Goal: Navigation & Orientation: Find specific page/section

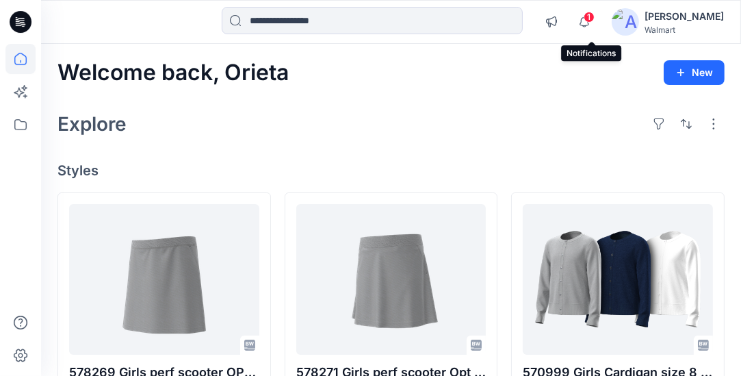
click at [595, 16] on span "1" at bounding box center [589, 17] width 11 height 11
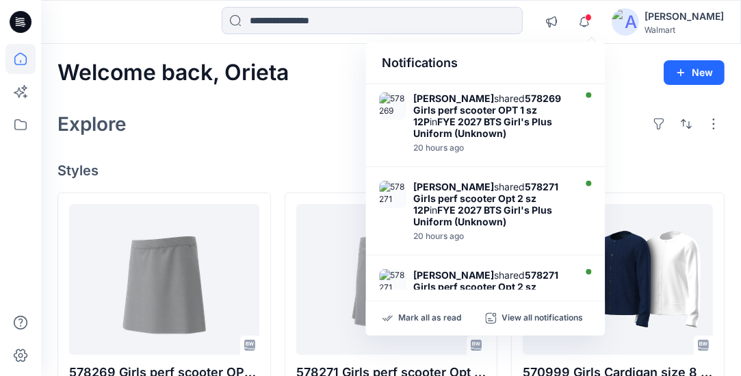
click at [580, 56] on div "Notifications" at bounding box center [484, 63] width 239 height 42
click at [592, 18] on span at bounding box center [588, 18] width 7 height 8
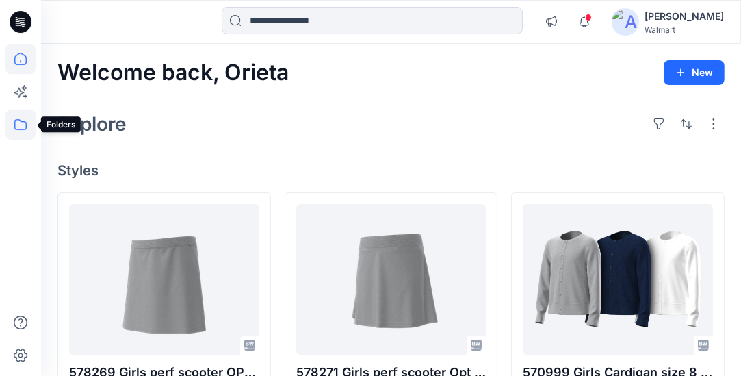
click at [22, 122] on icon at bounding box center [20, 124] width 30 height 30
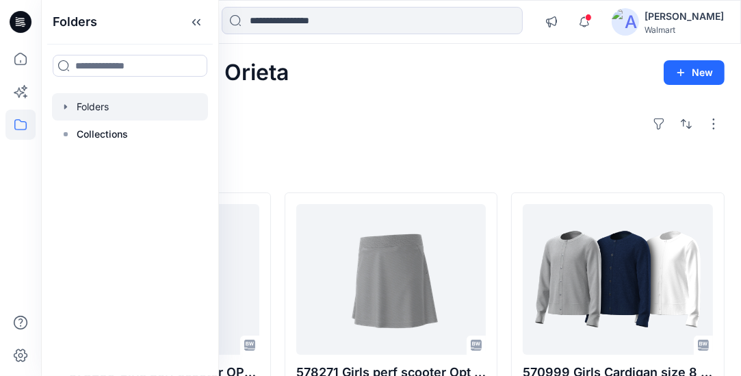
click at [95, 103] on div at bounding box center [130, 106] width 156 height 27
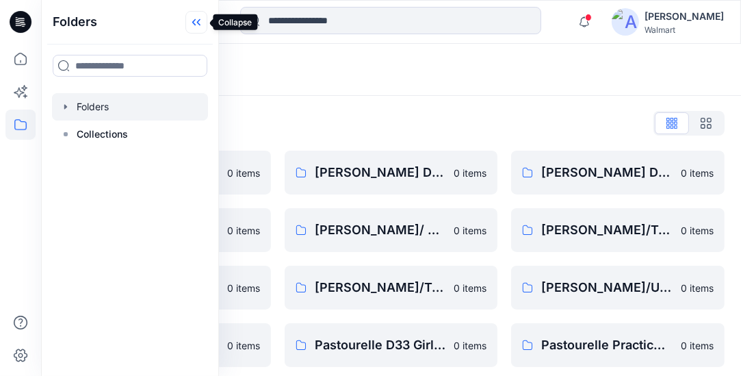
click at [199, 25] on icon at bounding box center [196, 22] width 22 height 23
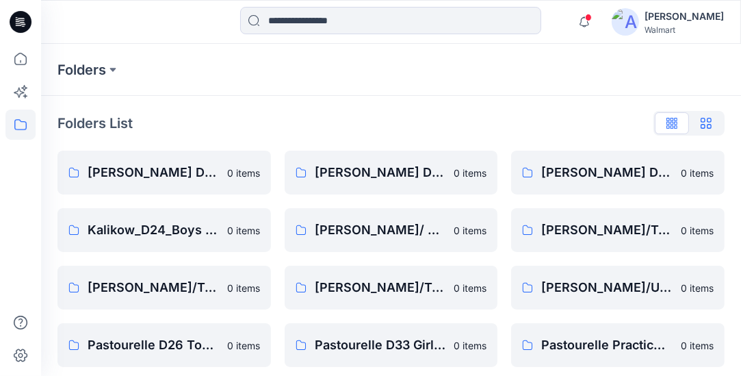
click at [708, 123] on icon "button" at bounding box center [706, 123] width 11 height 11
click at [675, 125] on icon "button" at bounding box center [671, 123] width 11 height 11
click at [675, 125] on div at bounding box center [688, 123] width 71 height 25
drag, startPoint x: 675, startPoint y: 125, endPoint x: 708, endPoint y: 125, distance: 32.8
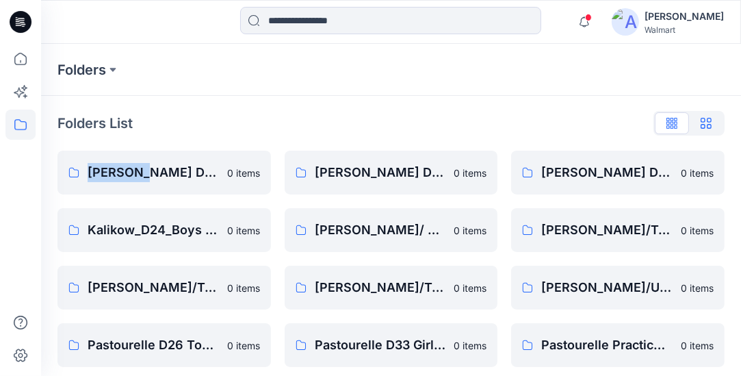
click at [708, 125] on icon "button" at bounding box center [706, 123] width 11 height 11
click at [708, 125] on div at bounding box center [688, 123] width 71 height 25
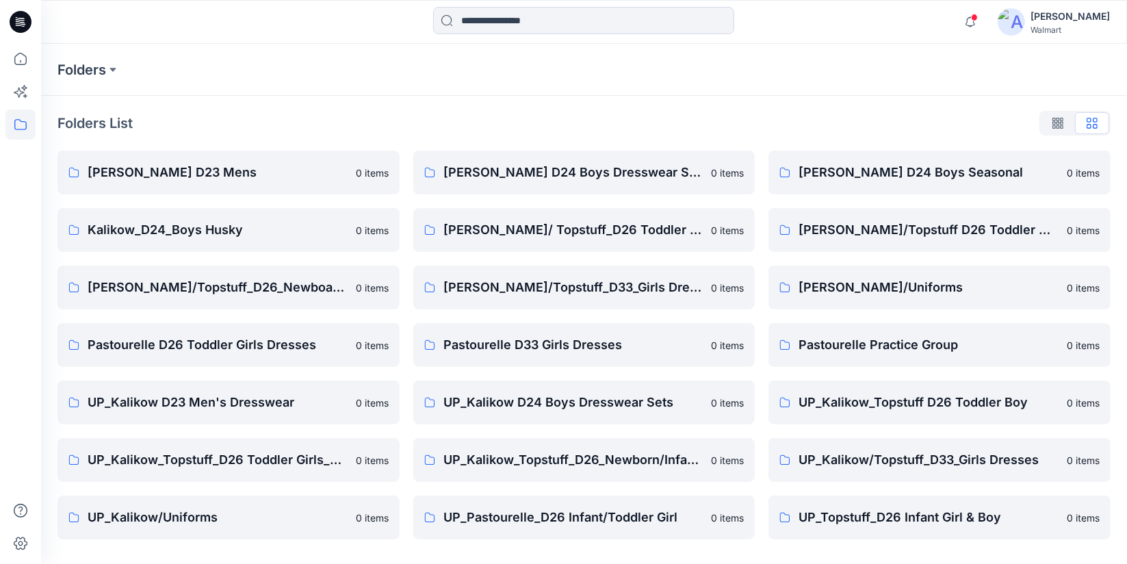
drag, startPoint x: 683, startPoint y: 2, endPoint x: 596, endPoint y: 127, distance: 151.9
click at [596, 127] on div "Folders List" at bounding box center [583, 123] width 1053 height 22
click at [740, 375] on p "UP_Kalikow/Topstuff_D33_Girls Dresses" at bounding box center [929, 459] width 260 height 19
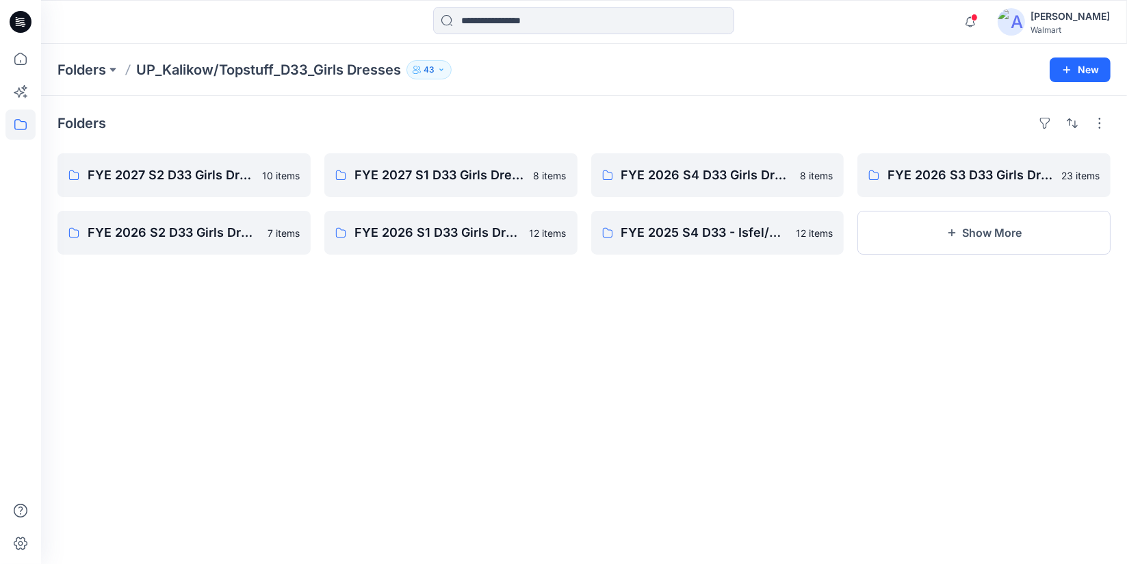
click at [740, 375] on div "Folders FYE 2027 S2 D33 Girls Dresses Isfel/Topstuff 10 items FYE 2026 S2 D33 G…" at bounding box center [584, 330] width 1086 height 468
click at [549, 375] on div "Folders FYE 2027 S2 D33 Girls Dresses Isfel/Topstuff 10 items FYE 2026 S2 D33 G…" at bounding box center [584, 330] width 1086 height 468
